Goal: Task Accomplishment & Management: Manage account settings

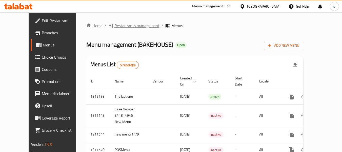
click at [114, 28] on span "Restaurants management" at bounding box center [136, 26] width 45 height 6
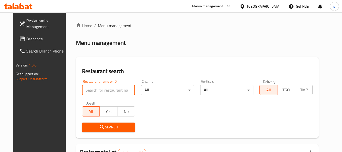
click at [98, 90] on input "search" at bounding box center [108, 90] width 53 height 10
paste input "603911"
type input "603911"
click button "Search" at bounding box center [108, 126] width 53 height 9
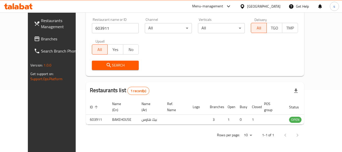
scroll to position [70, 0]
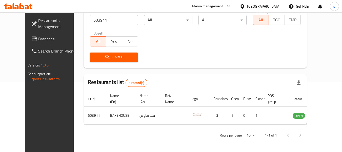
click at [271, 7] on div "[GEOGRAPHIC_DATA]" at bounding box center [263, 7] width 33 height 6
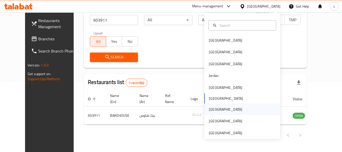
click at [215, 109] on div "[GEOGRAPHIC_DATA]" at bounding box center [226, 109] width 42 height 12
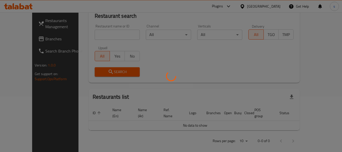
scroll to position [70, 0]
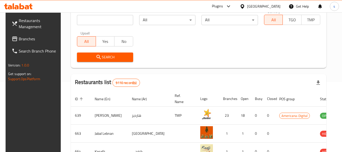
click at [35, 41] on span "Branches" at bounding box center [39, 39] width 40 height 6
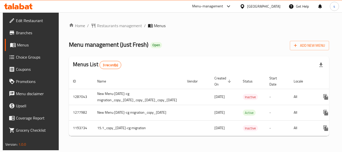
click at [21, 43] on span "Menus" at bounding box center [36, 45] width 39 height 6
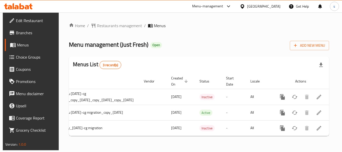
scroll to position [0, 61]
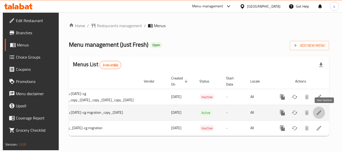
click at [322, 113] on icon "enhanced table" at bounding box center [319, 112] width 6 height 6
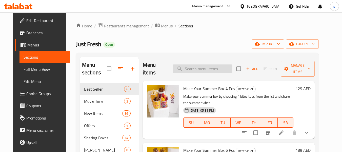
click at [196, 65] on input "search" at bounding box center [203, 68] width 60 height 9
paste input "Make Your Summer Box 4 Pcs"
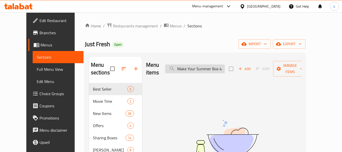
click at [196, 69] on input "Make Your Summer Box 4 Pcs" at bounding box center [195, 68] width 60 height 9
paste input "search"
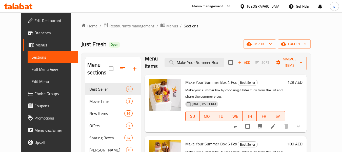
scroll to position [8, 0]
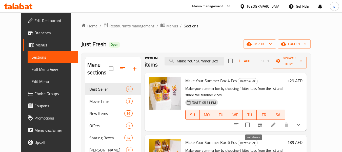
type input "Make Your Summer Box"
click at [239, 126] on icon "sort-choices" at bounding box center [236, 125] width 6 height 6
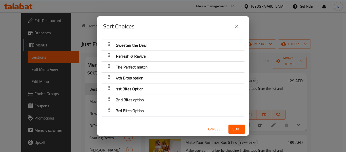
click at [145, 78] on div "4th Bites option" at bounding box center [129, 78] width 31 height 12
click at [208, 130] on span "Cancel" at bounding box center [214, 129] width 12 height 6
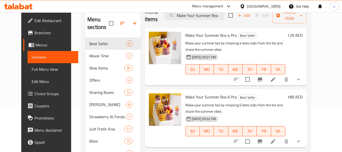
scroll to position [51, 0]
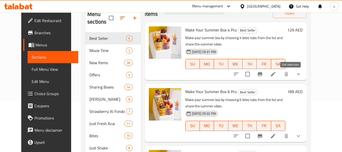
click at [276, 75] on icon at bounding box center [273, 74] width 6 height 6
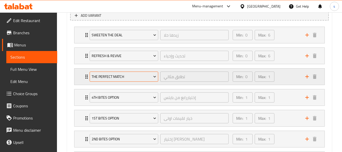
scroll to position [296, 0]
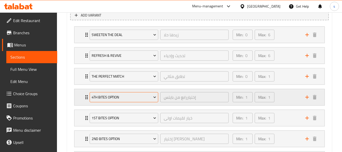
click at [110, 97] on span "4th Bites option" at bounding box center [124, 97] width 65 height 6
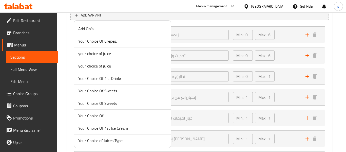
click at [62, 93] on div at bounding box center [173, 76] width 346 height 152
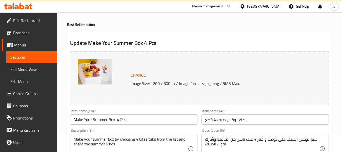
scroll to position [0, 0]
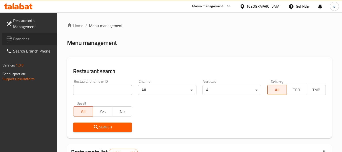
click at [30, 42] on link "Branches" at bounding box center [29, 39] width 55 height 12
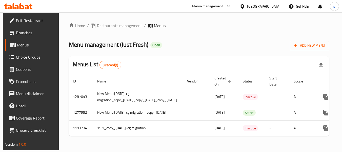
scroll to position [0, 64]
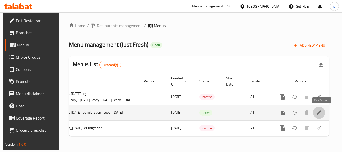
click at [321, 113] on icon "enhanced table" at bounding box center [319, 112] width 5 height 5
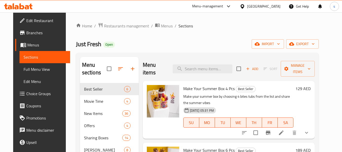
click at [187, 73] on div "Menu items Add Sort Manage items" at bounding box center [229, 69] width 172 height 24
click at [191, 69] on input "search" at bounding box center [203, 68] width 60 height 9
paste input "Make Your Summer Box 4 Pcs"
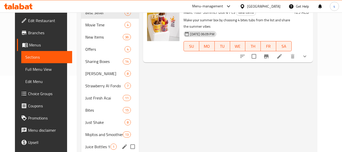
scroll to position [76, 0]
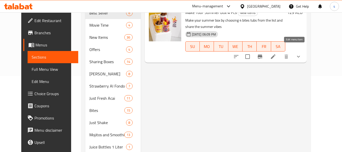
type input "Make Your Summer Box 4 Pcs"
click at [276, 53] on icon at bounding box center [273, 56] width 6 height 6
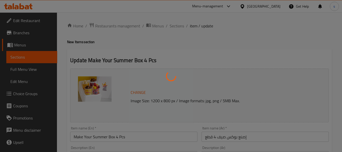
type input "زيدها حلا"
type input "0"
type input "6"
type input "تحديث وإحياء"
type input "0"
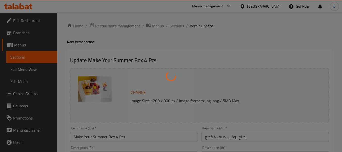
type input "6"
type input "تطابق مثالي"
type input "0"
type input "1"
type input "إختياررابع من بايتس"
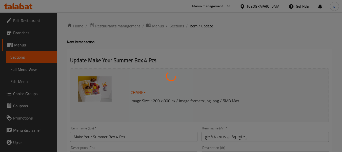
type input "1"
type input "خيار لقيمات اولى"
type input "1"
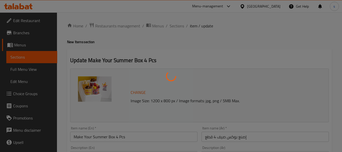
type input "إختيار ثاني بايتس"
type input "1"
type input "[DEMOGRAPHIC_DATA] الثالث من البايتس"
type input "1"
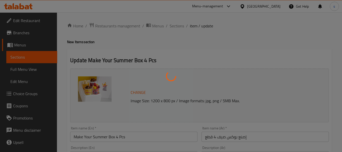
type input "1"
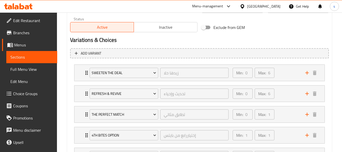
scroll to position [279, 0]
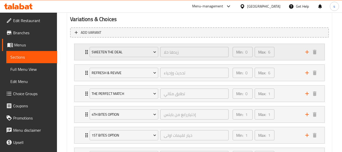
click at [85, 52] on icon "Expand" at bounding box center [87, 52] width 6 height 6
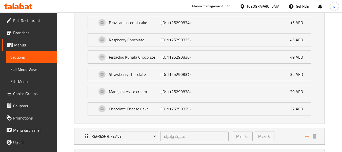
scroll to position [329, 0]
click at [265, 6] on div "[GEOGRAPHIC_DATA]" at bounding box center [263, 7] width 33 height 6
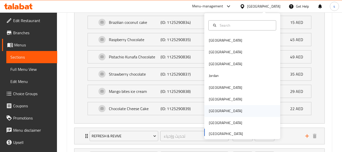
click at [209, 109] on div "[GEOGRAPHIC_DATA]" at bounding box center [225, 111] width 33 height 6
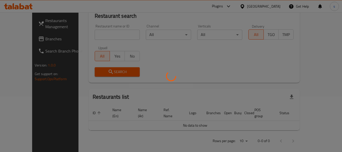
scroll to position [236, 0]
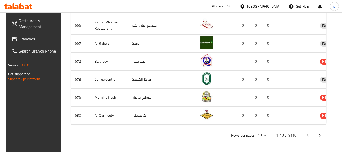
click at [40, 40] on span "Branches" at bounding box center [39, 39] width 40 height 6
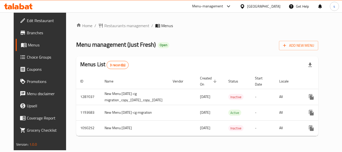
scroll to position [0, 34]
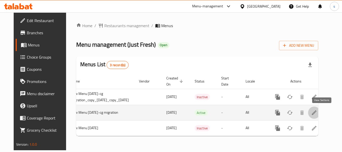
click at [317, 115] on icon "enhanced table" at bounding box center [314, 112] width 6 height 6
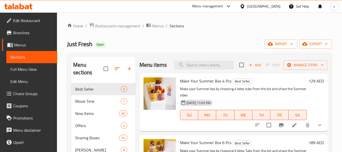
click at [20, 95] on span "Choice Groups" at bounding box center [33, 93] width 40 height 6
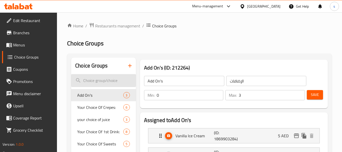
click at [96, 80] on input "search" at bounding box center [103, 80] width 65 height 13
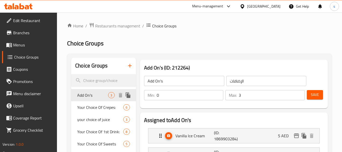
paste input "perfect match"
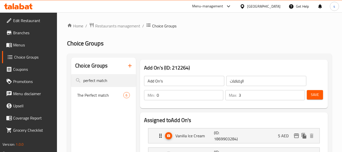
type input "perfect match"
click at [97, 95] on span "The Perfect match" at bounding box center [100, 95] width 46 height 6
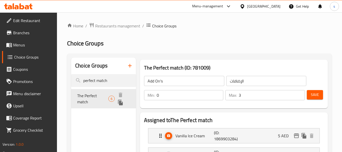
type input "The Perfect match"
type input "تطابق مثالي"
type input "1"
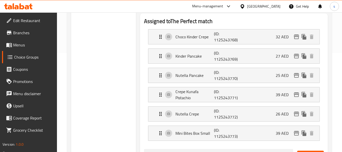
scroll to position [25, 0]
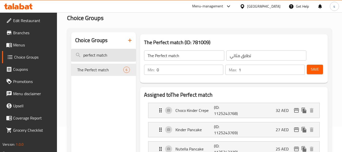
click at [94, 54] on input "perfect match" at bounding box center [103, 55] width 65 height 13
paste input "Fruit Frenzy"
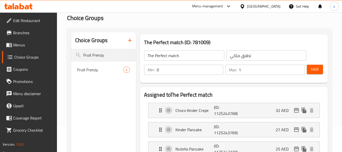
type input "Fruit Frenzy"
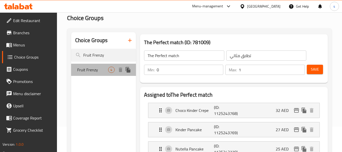
click at [90, 67] on span "Fruit Frenzy" at bounding box center [92, 70] width 31 height 6
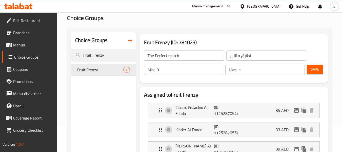
type input "Fruit Frenzy"
type input "فرنزي الفواكة"
type input "4"
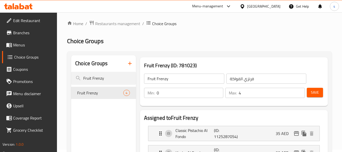
scroll to position [0, 0]
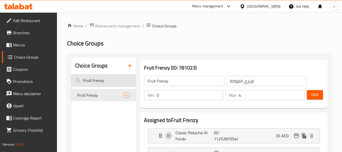
click at [94, 82] on input "Fruit Frenzy" at bounding box center [103, 80] width 65 height 13
paste input "Refreshing and revitalizing"
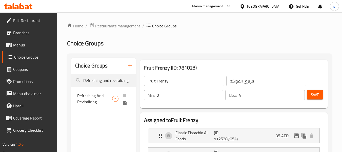
type input "Refreshing and revitalizing"
click at [104, 99] on span "Refreshing And Revitalizing" at bounding box center [94, 98] width 35 height 12
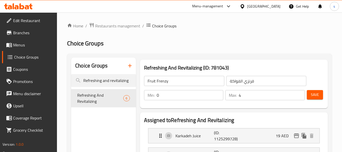
type input "Refreshing And Revitalizing"
type input "منعش وإحياء"
type input "6"
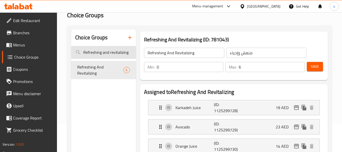
scroll to position [25, 0]
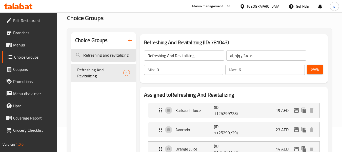
click at [91, 53] on input "Refreshing and revitalizing" at bounding box center [103, 55] width 65 height 13
paste input "Your choice of acai"
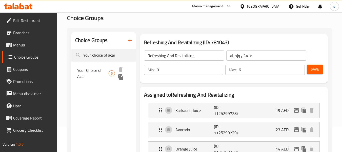
type input "Your choice of acai"
click at [100, 67] on span "Your Choice of Acai" at bounding box center [92, 73] width 31 height 12
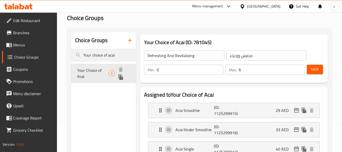
type input "Your Choice of Acai"
type input "اختيارك من الاساي"
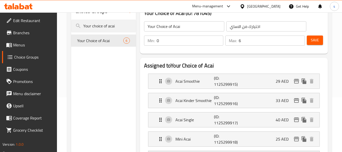
scroll to position [51, 0]
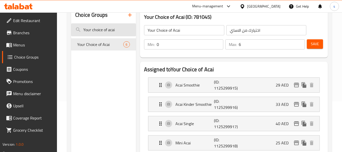
click at [98, 33] on input "Your choice of acai" at bounding box center [103, 29] width 65 height 13
click at [101, 31] on input "Your choice of acai" at bounding box center [103, 29] width 65 height 13
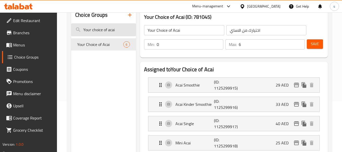
click at [101, 31] on input "Your choice of acai" at bounding box center [103, 29] width 65 height 13
paste input "Sweeten it up"
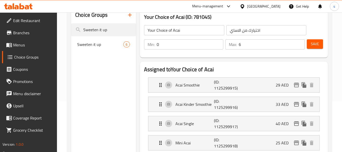
type input "Sweeten it up"
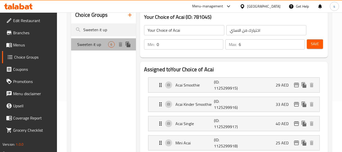
click at [99, 44] on span "Sweeten it up" at bounding box center [92, 44] width 31 height 6
type input "Sweeten it up"
type input "زيدها حلا"
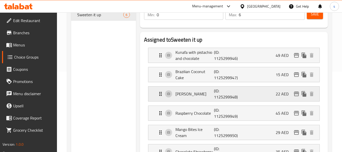
scroll to position [127, 0]
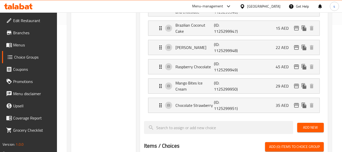
click at [275, 6] on div "[GEOGRAPHIC_DATA]" at bounding box center [263, 7] width 33 height 6
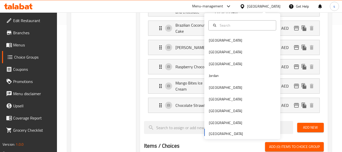
click at [24, 45] on span "Menus" at bounding box center [33, 45] width 40 height 6
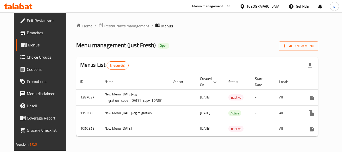
click at [105, 27] on span "Restaurants management" at bounding box center [126, 26] width 45 height 6
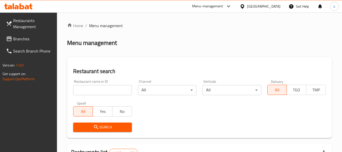
click at [32, 40] on span "Branches" at bounding box center [33, 39] width 40 height 6
